Goal: Task Accomplishment & Management: Use online tool/utility

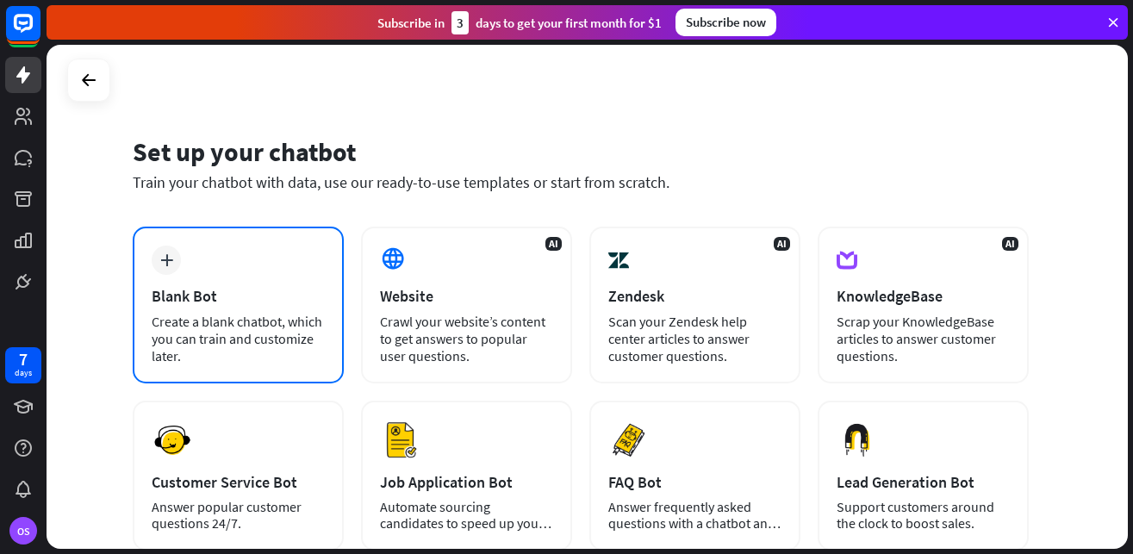
click at [272, 328] on div "Create a blank chatbot, which you can train and customize later." at bounding box center [238, 339] width 173 height 52
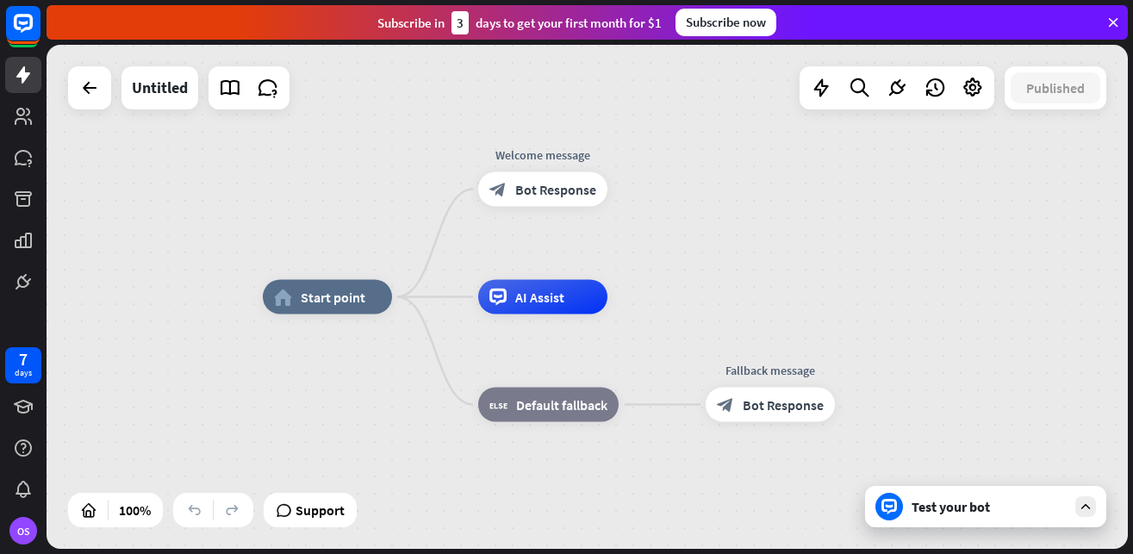
click at [955, 510] on div "Test your bot" at bounding box center [988, 506] width 155 height 17
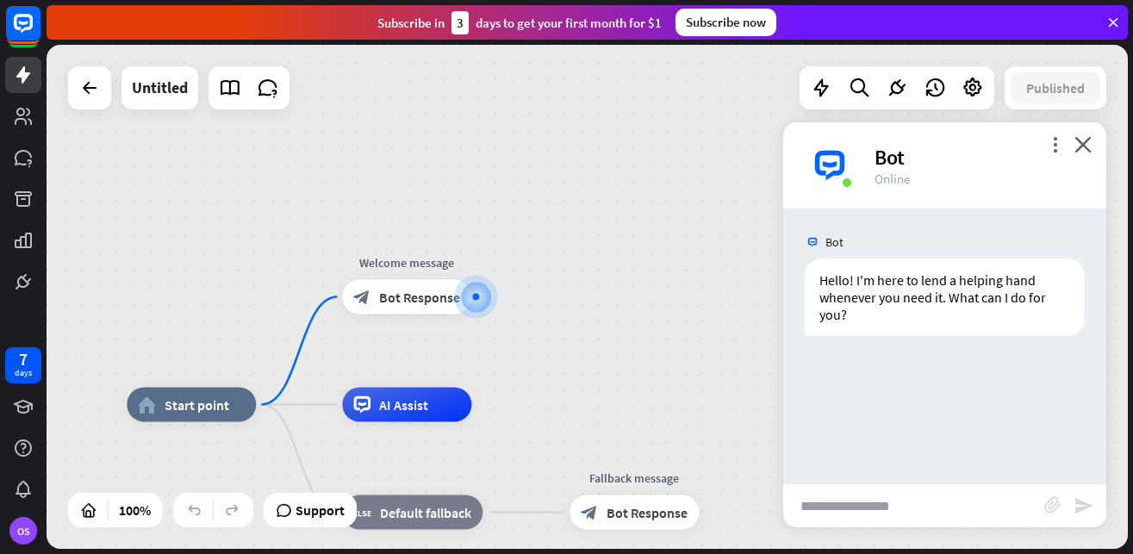
click at [1093, 146] on div "more_vert close Bot Online" at bounding box center [944, 165] width 323 height 86
click at [1081, 144] on icon "close" at bounding box center [1082, 144] width 17 height 16
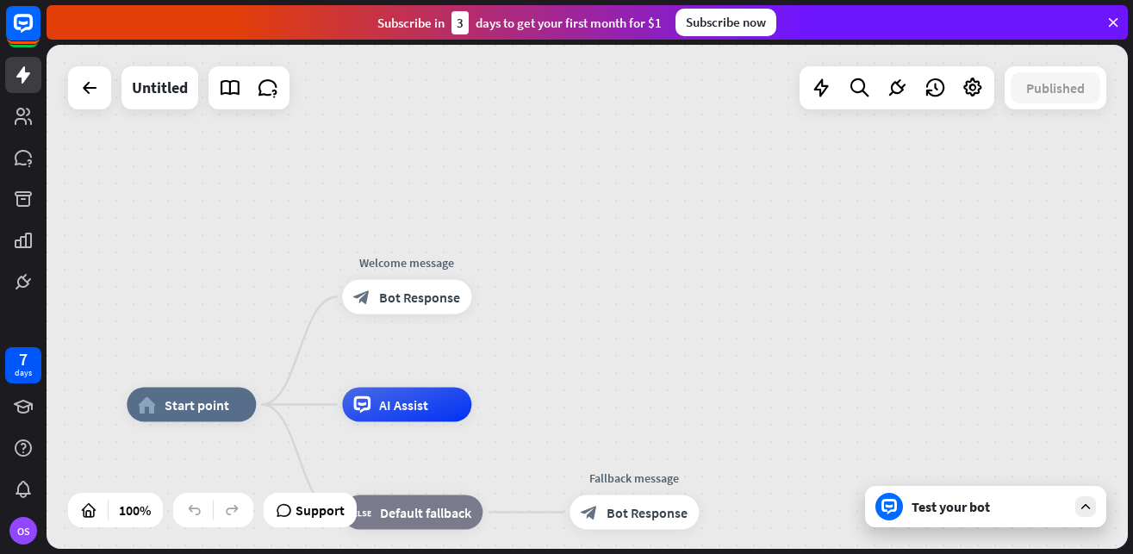
click at [1109, 19] on icon at bounding box center [1113, 23] width 16 height 16
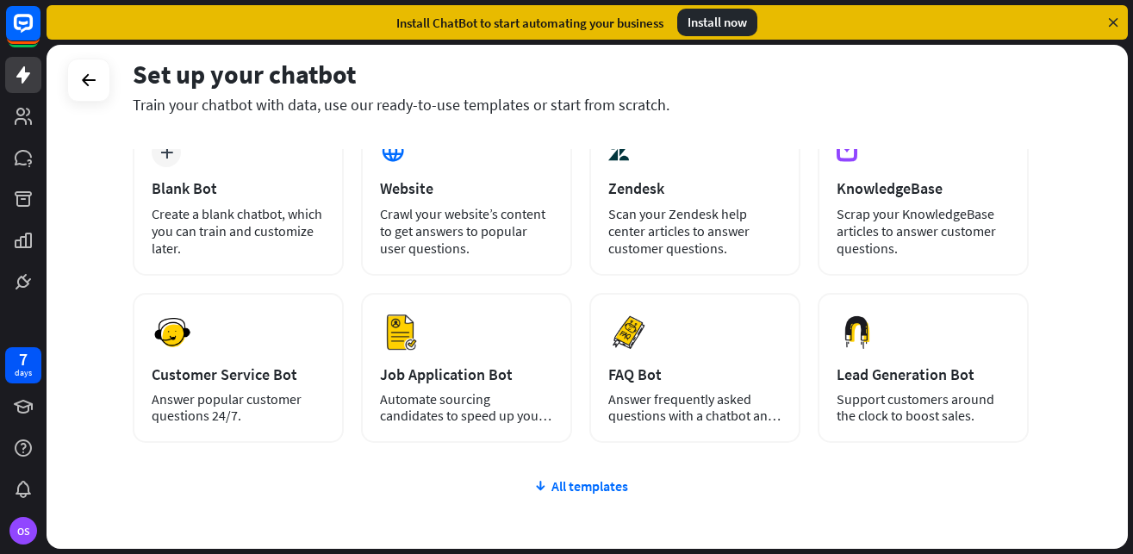
scroll to position [208, 0]
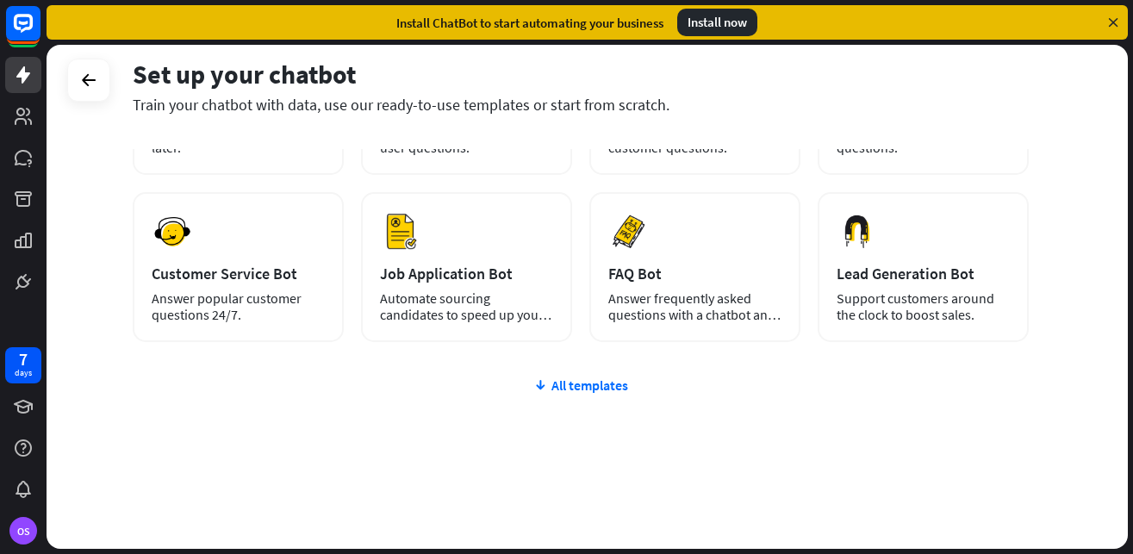
click at [601, 409] on div "plus Blank Bot Create a blank chatbot, which you can train and customize later.…" at bounding box center [581, 283] width 896 height 531
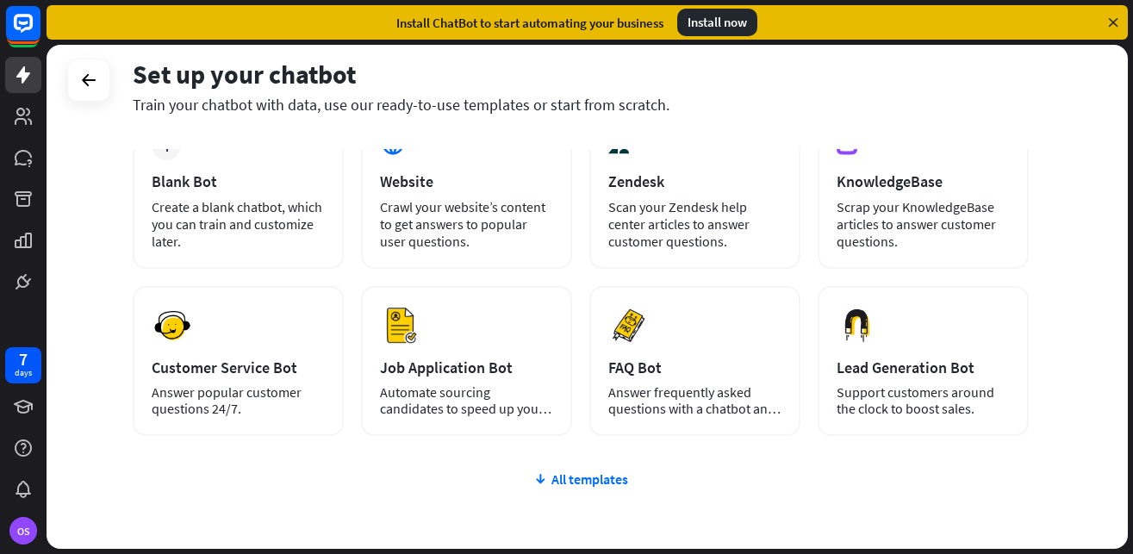
scroll to position [0, 0]
